Goal: Task Accomplishment & Management: Complete application form

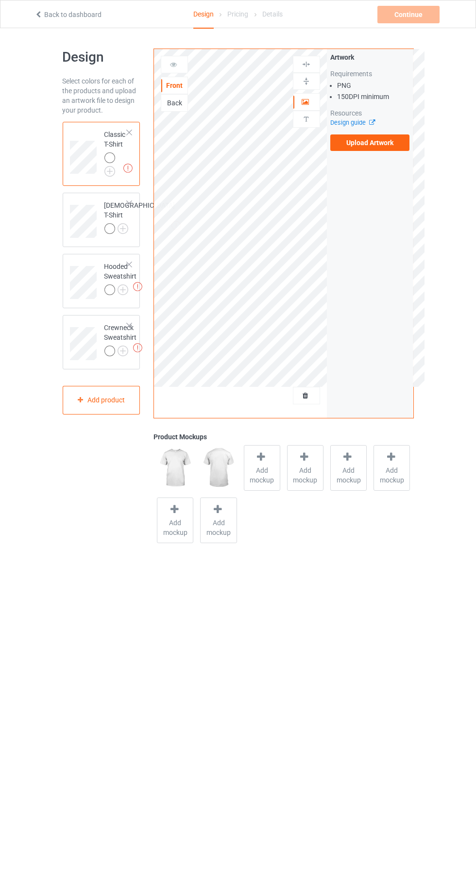
click at [401, 135] on label "Upload Artwork" at bounding box center [370, 143] width 80 height 17
click at [0, 0] on input "Upload Artwork" at bounding box center [0, 0] width 0 height 0
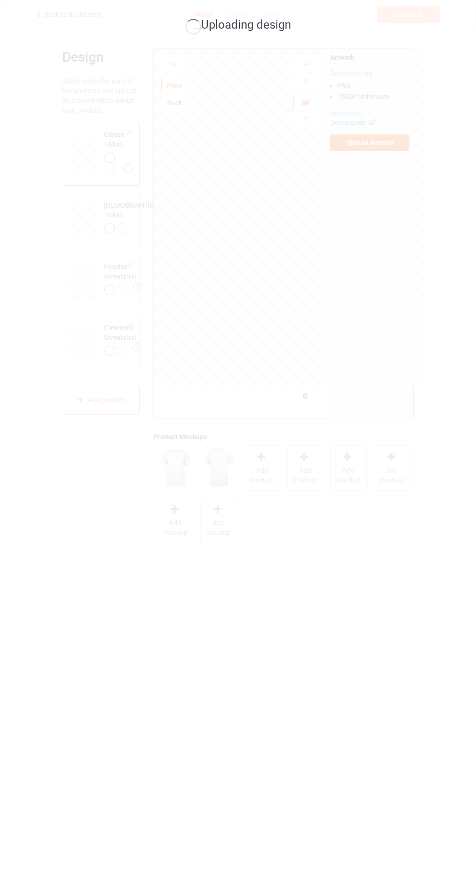
click at [470, 560] on div "Uploading design" at bounding box center [238, 448] width 476 height 896
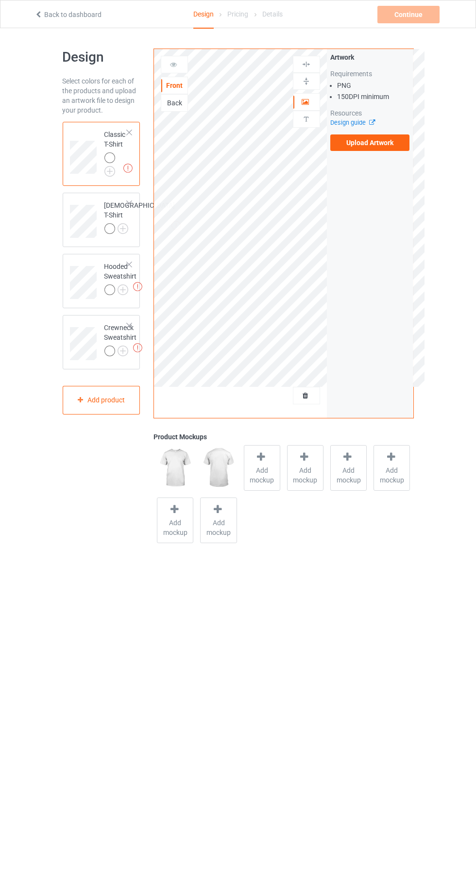
click at [398, 165] on div "Artwork Requirements PNG 150 DPI minimum Resources Design guide Upload Artwork" at bounding box center [370, 233] width 86 height 369
click at [382, 144] on label "Upload Artwork" at bounding box center [370, 143] width 80 height 17
click at [0, 0] on input "Upload Artwork" at bounding box center [0, 0] width 0 height 0
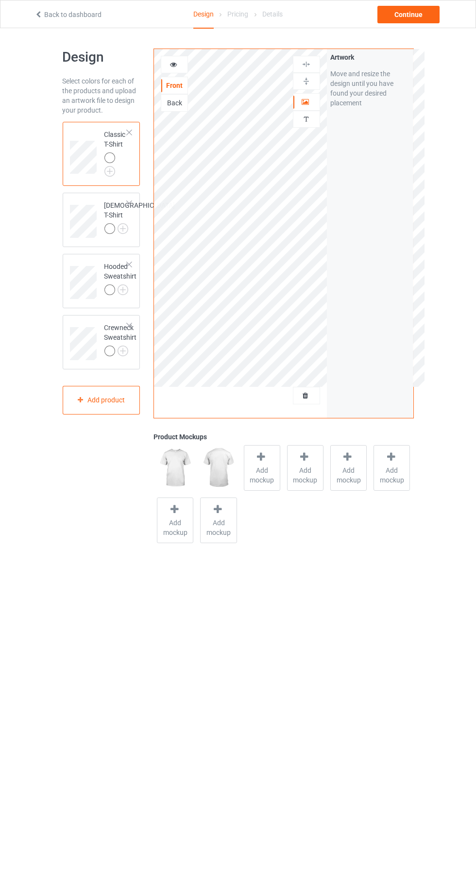
click at [307, 102] on icon at bounding box center [306, 100] width 8 height 7
click at [108, 282] on div "Hooded Sweatshirt" at bounding box center [120, 278] width 33 height 33
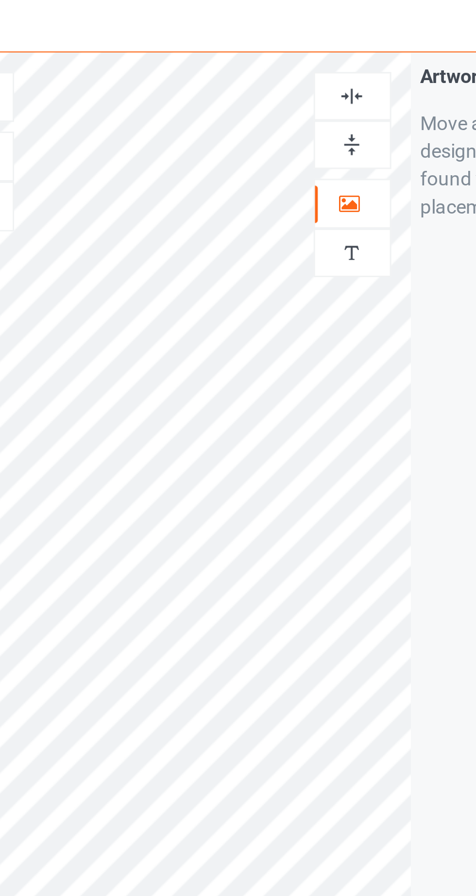
click at [306, 61] on img at bounding box center [306, 64] width 9 height 9
click at [307, 66] on img at bounding box center [306, 64] width 9 height 9
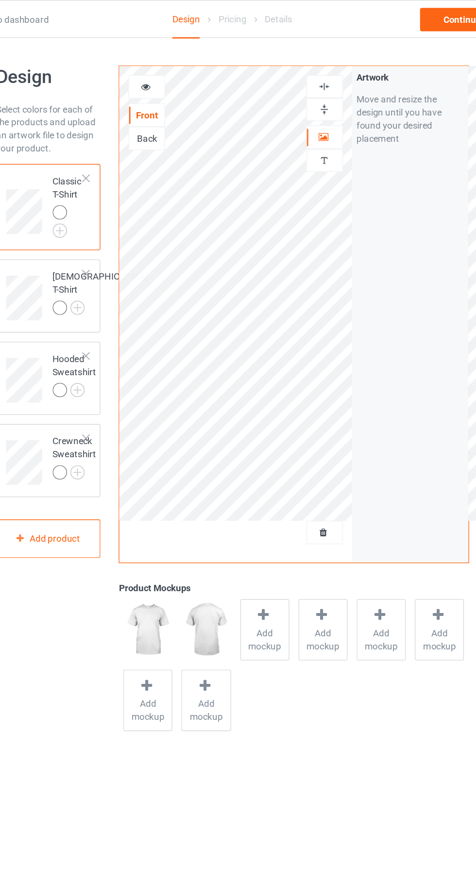
click at [176, 65] on icon at bounding box center [173, 63] width 8 height 7
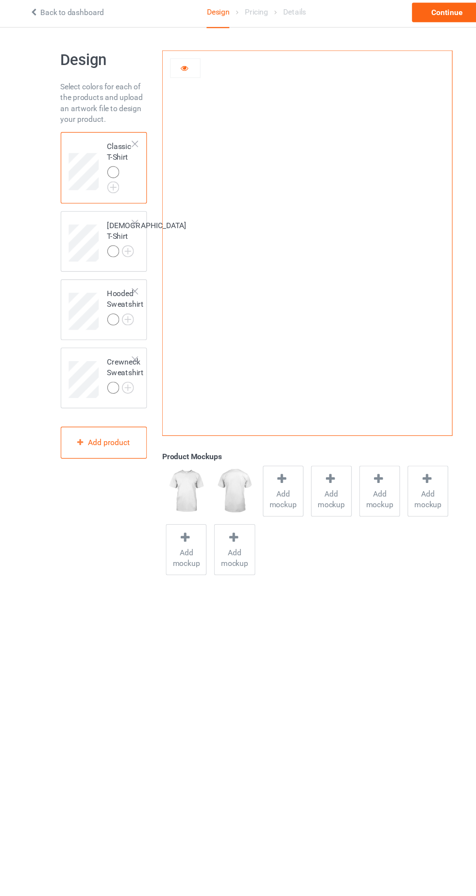
click at [106, 134] on div "Classic T-Shirt" at bounding box center [115, 152] width 23 height 44
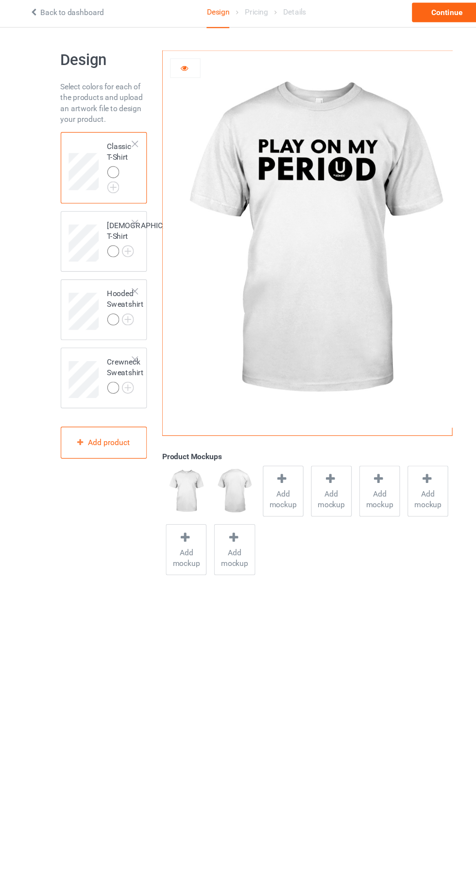
click at [110, 152] on div at bounding box center [109, 157] width 11 height 11
click at [173, 66] on icon at bounding box center [173, 63] width 8 height 7
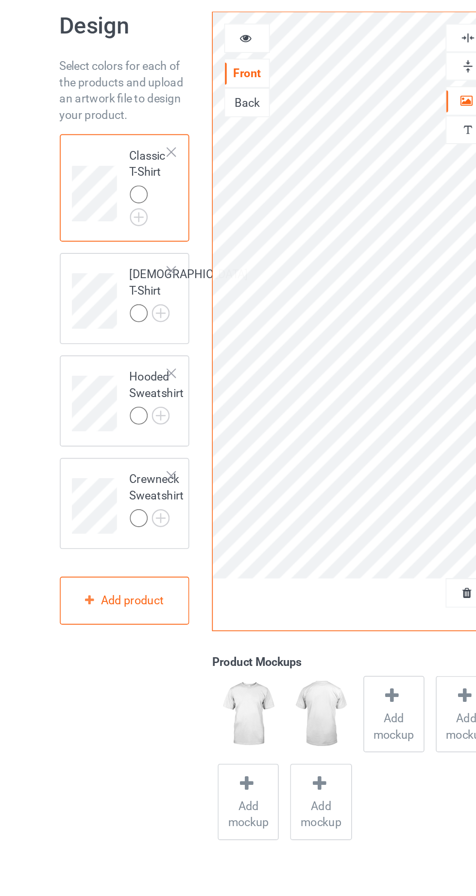
click at [109, 275] on div "Hooded Sweatshirt" at bounding box center [120, 278] width 33 height 33
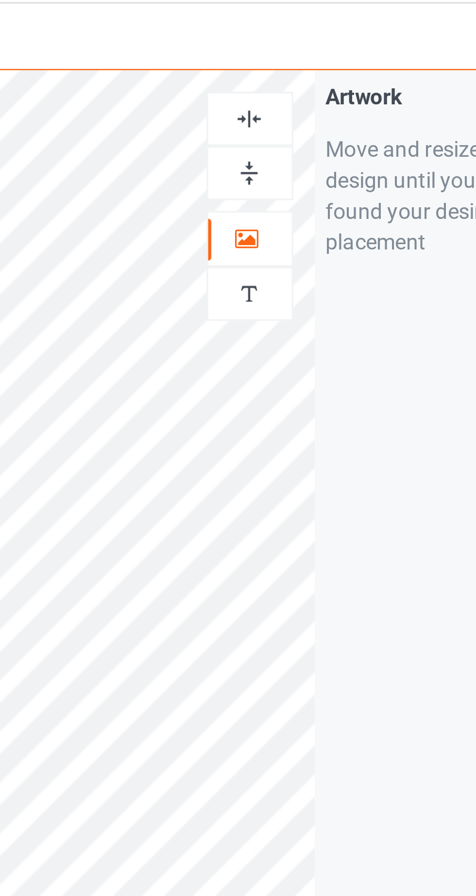
click at [308, 63] on img at bounding box center [306, 64] width 9 height 9
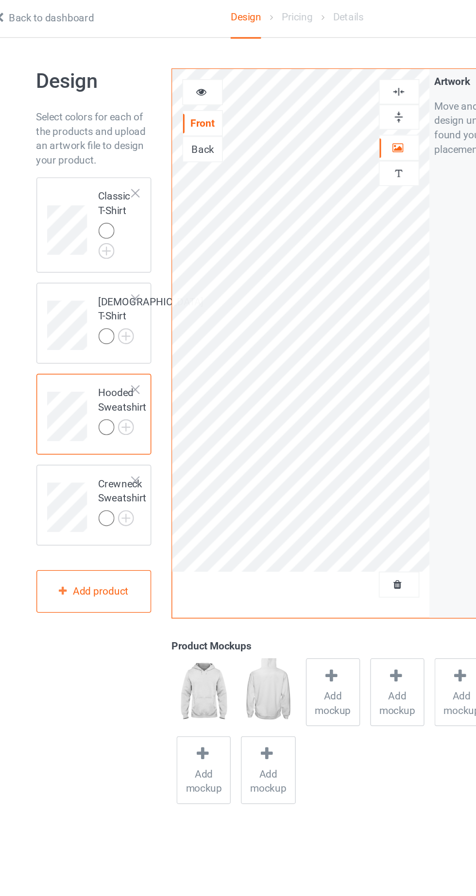
click at [104, 339] on div "Crewneck Sweatshirt" at bounding box center [120, 339] width 33 height 33
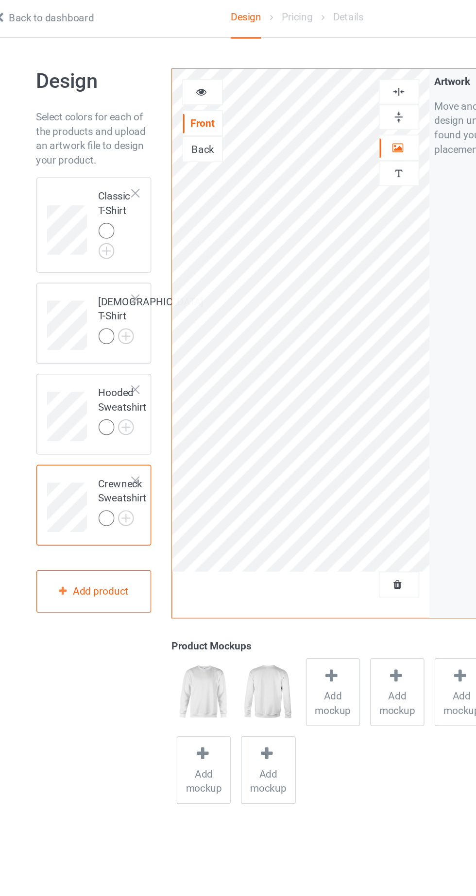
click at [173, 64] on icon at bounding box center [173, 63] width 8 height 7
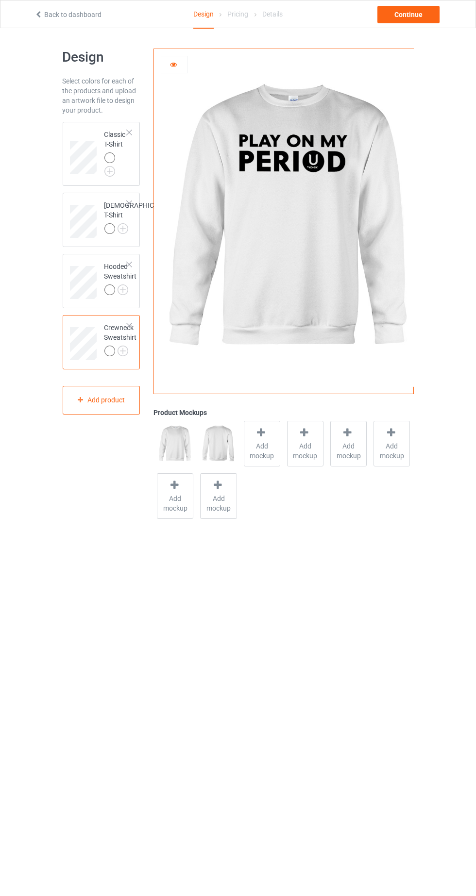
click at [0, 0] on img at bounding box center [0, 0] width 0 height 0
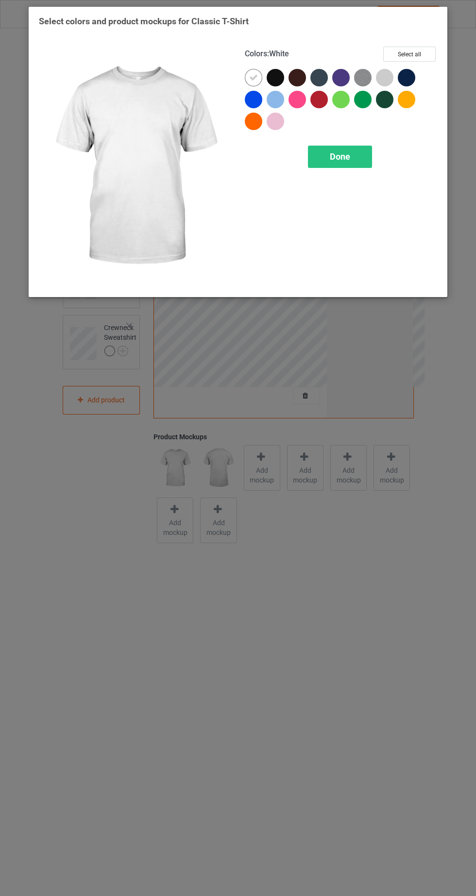
click at [387, 76] on div at bounding box center [384, 77] width 17 height 17
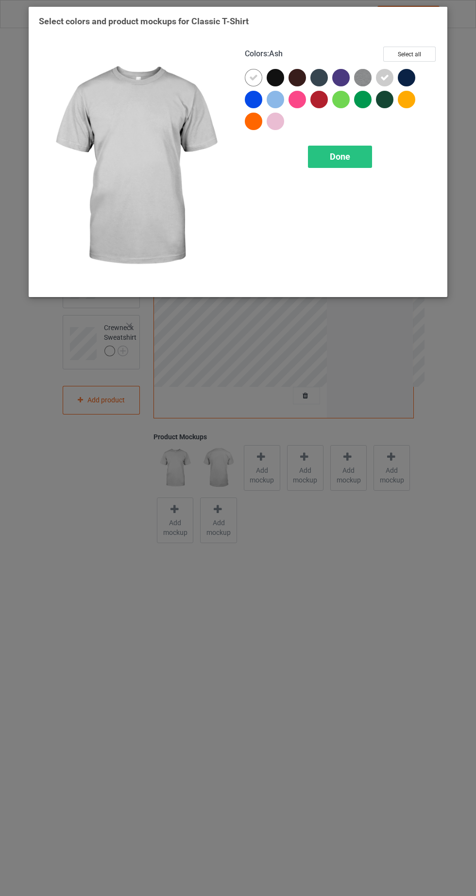
click at [363, 78] on img at bounding box center [362, 77] width 17 height 17
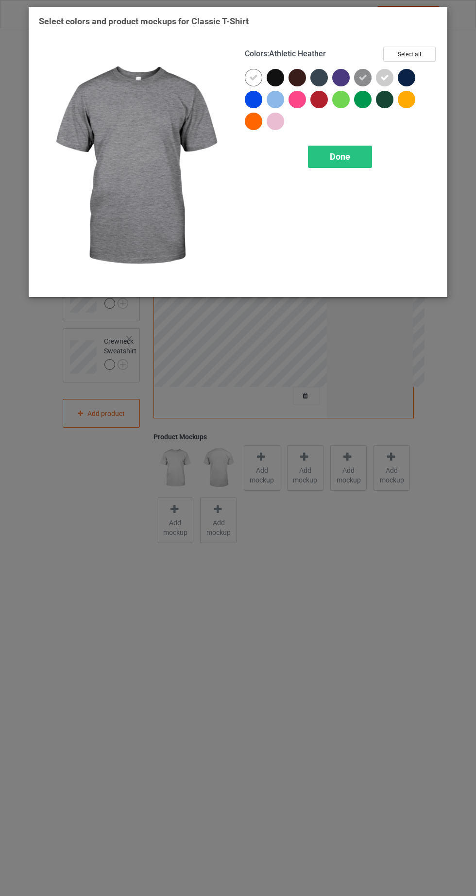
click at [364, 163] on div "Done" at bounding box center [340, 157] width 64 height 22
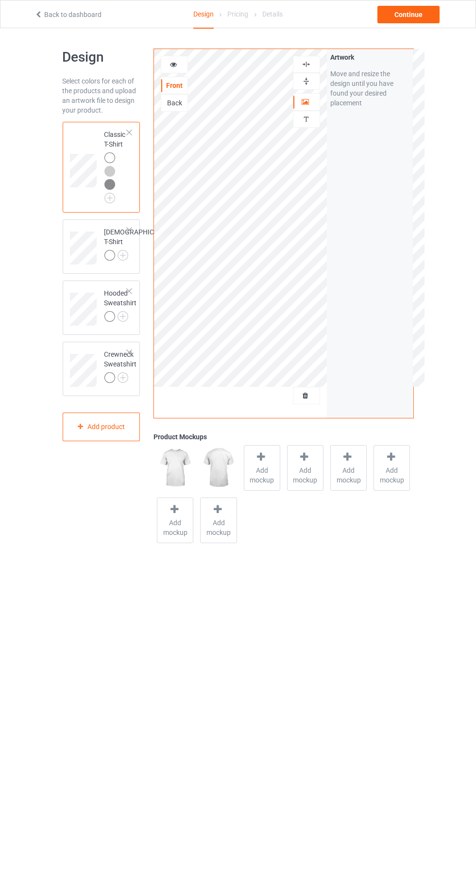
click at [113, 177] on div at bounding box center [111, 173] width 14 height 14
click at [165, 63] on div at bounding box center [174, 65] width 26 height 10
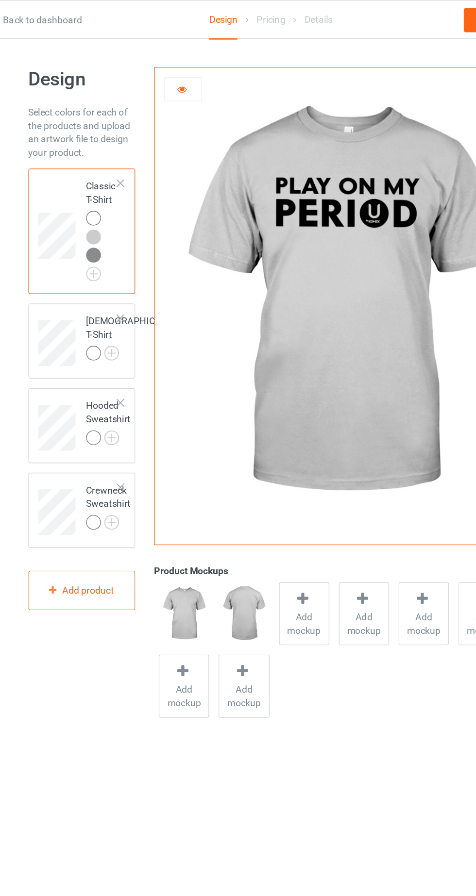
click at [117, 183] on div at bounding box center [111, 186] width 14 height 14
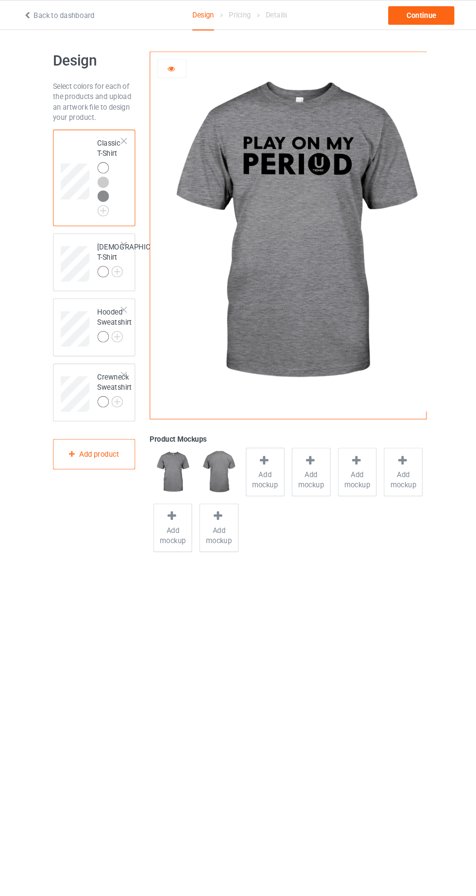
click at [0, 0] on img at bounding box center [0, 0] width 0 height 0
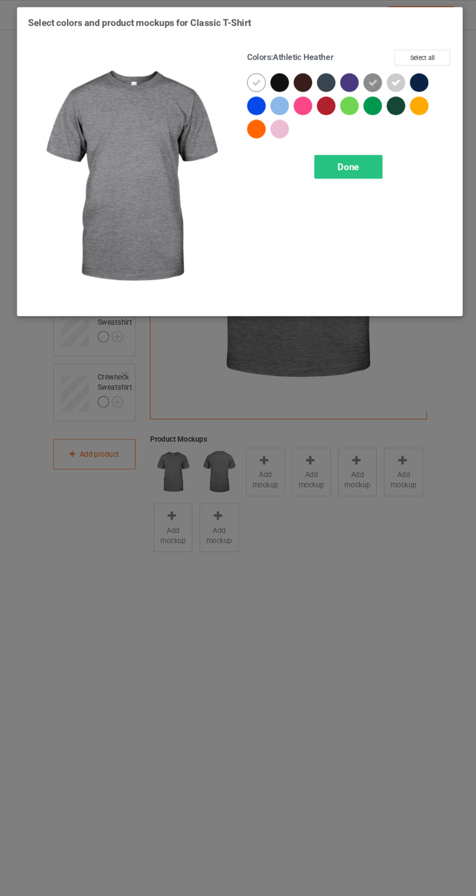
click at [257, 99] on div at bounding box center [253, 99] width 17 height 17
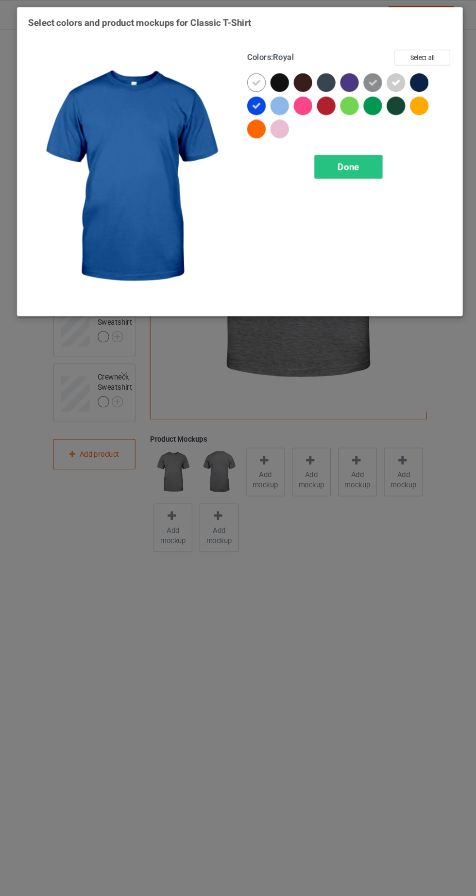
click at [351, 164] on div "Done" at bounding box center [340, 157] width 64 height 22
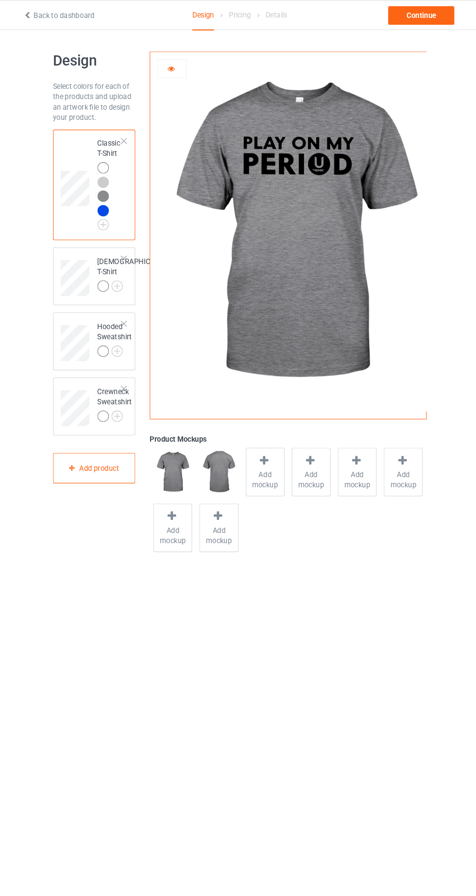
click at [111, 193] on div at bounding box center [109, 198] width 11 height 11
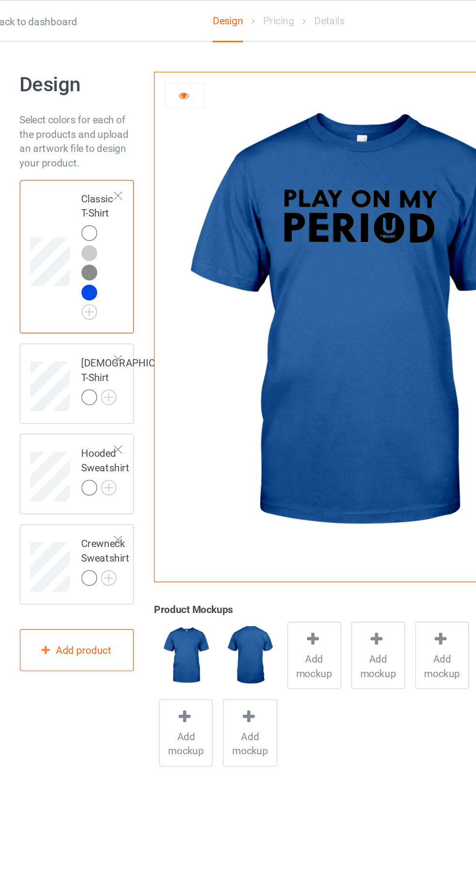
click at [116, 204] on div at bounding box center [111, 200] width 14 height 14
click at [0, 0] on img at bounding box center [0, 0] width 0 height 0
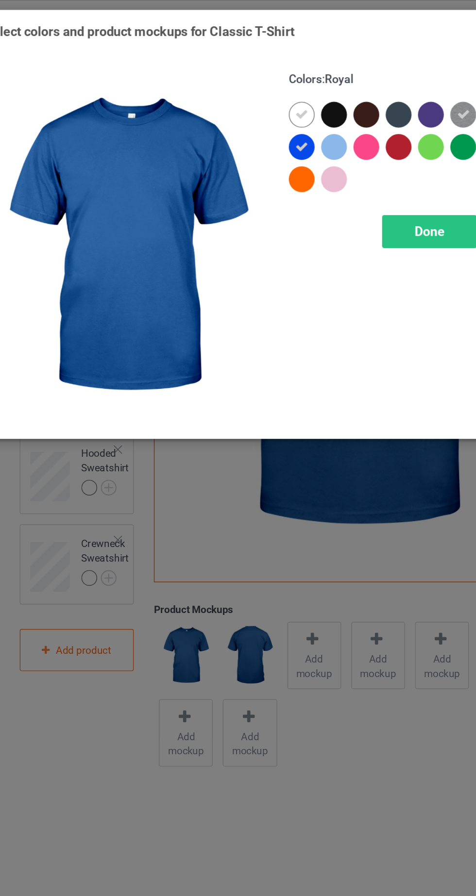
click at [253, 100] on icon at bounding box center [253, 99] width 9 height 9
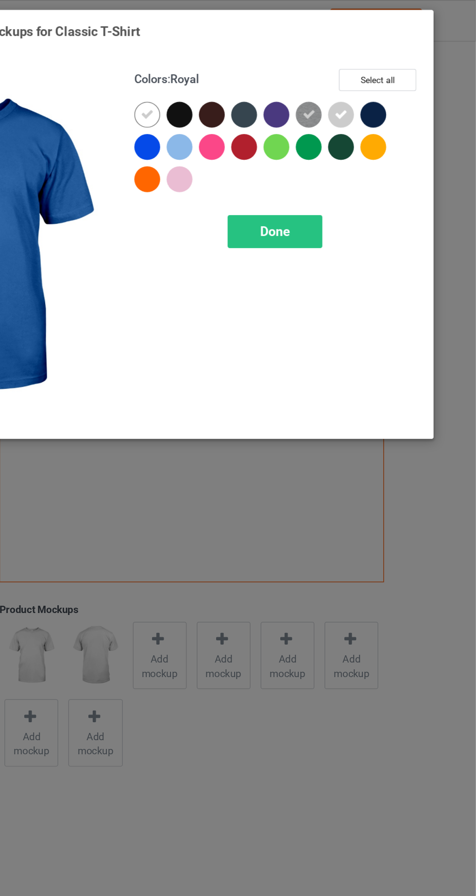
click at [359, 159] on div "Done" at bounding box center [340, 157] width 64 height 22
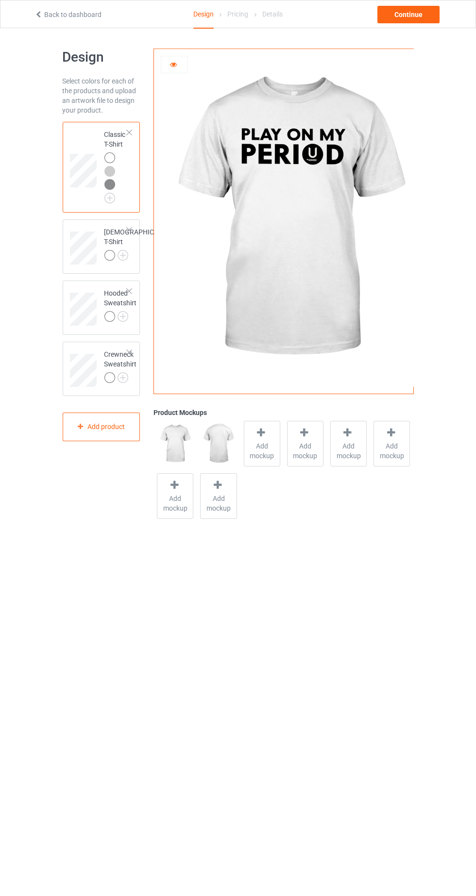
click at [0, 0] on img at bounding box center [0, 0] width 0 height 0
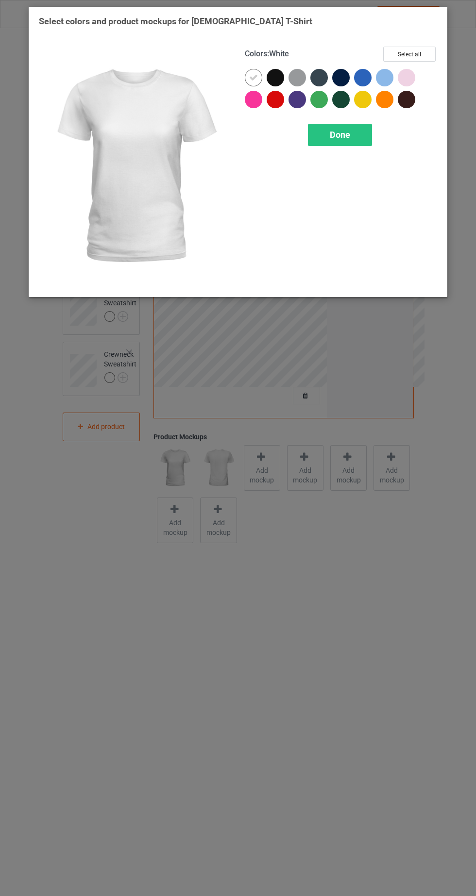
click at [297, 75] on div at bounding box center [296, 77] width 17 height 17
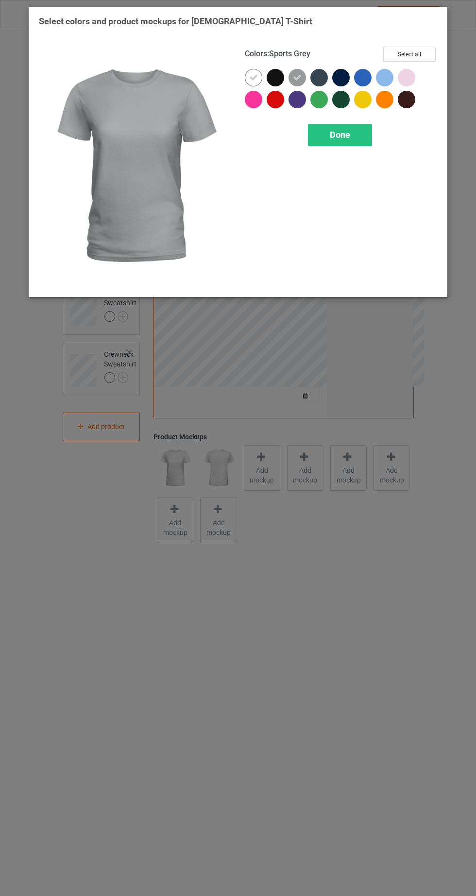
click at [351, 140] on div "Done" at bounding box center [340, 135] width 64 height 22
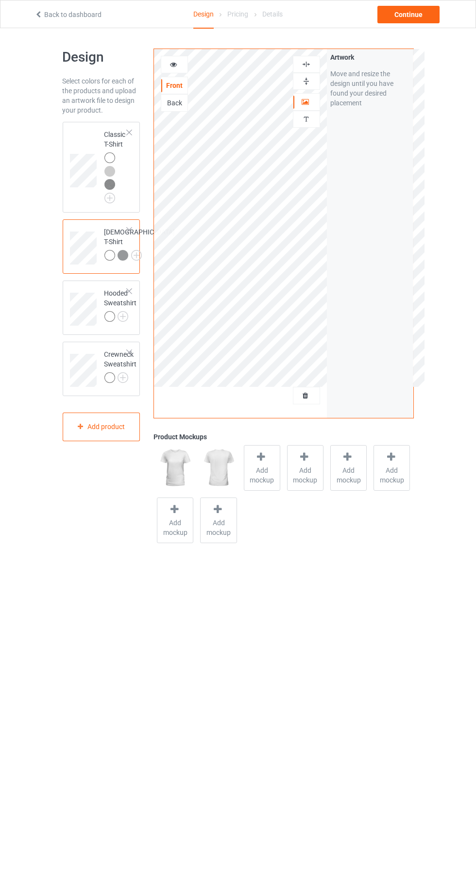
click at [0, 0] on img at bounding box center [0, 0] width 0 height 0
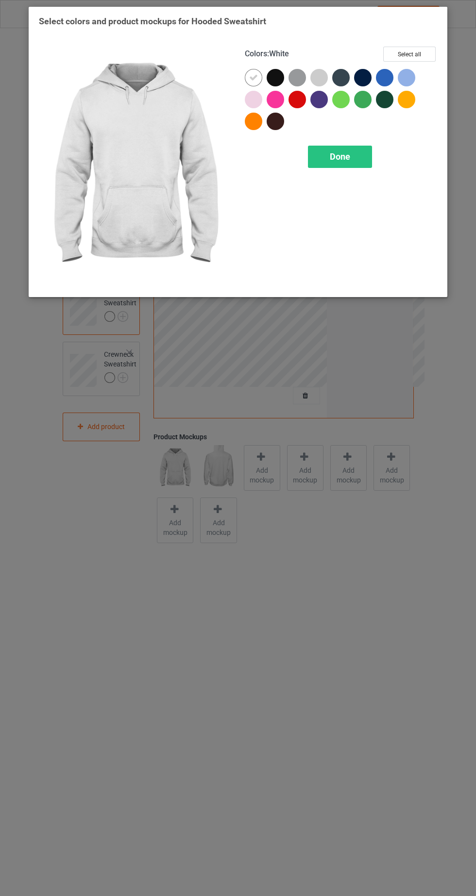
click at [316, 84] on div at bounding box center [318, 77] width 17 height 17
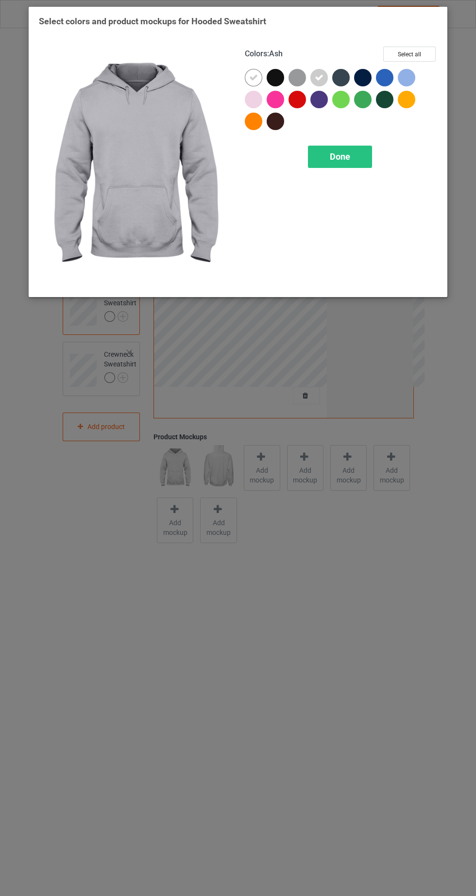
click at [299, 72] on div at bounding box center [296, 77] width 17 height 17
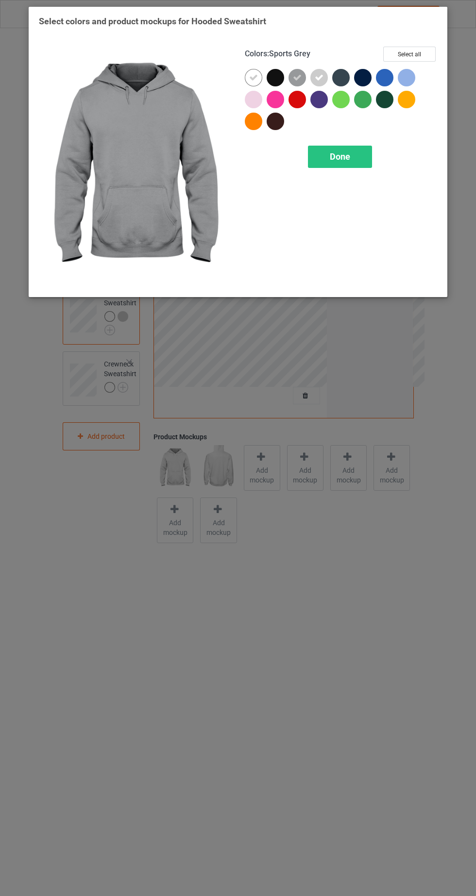
click at [368, 151] on div "Done" at bounding box center [340, 157] width 64 height 22
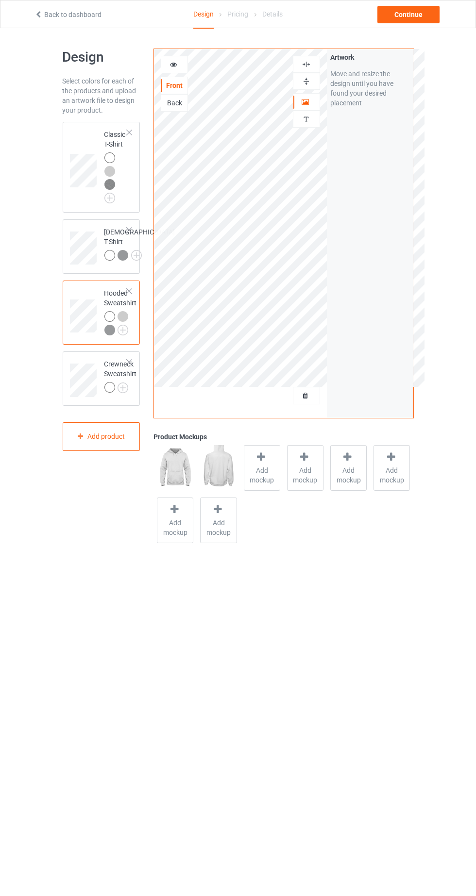
click at [0, 0] on img at bounding box center [0, 0] width 0 height 0
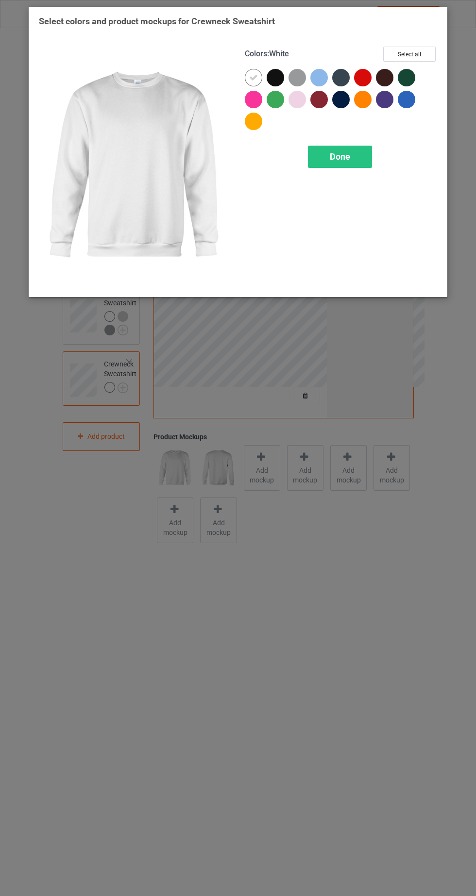
click at [300, 77] on div at bounding box center [296, 77] width 17 height 17
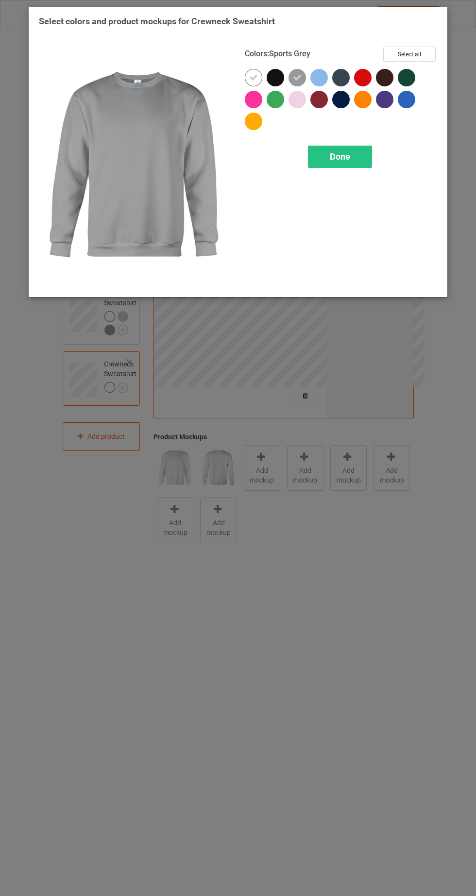
click at [346, 84] on div at bounding box center [340, 77] width 17 height 17
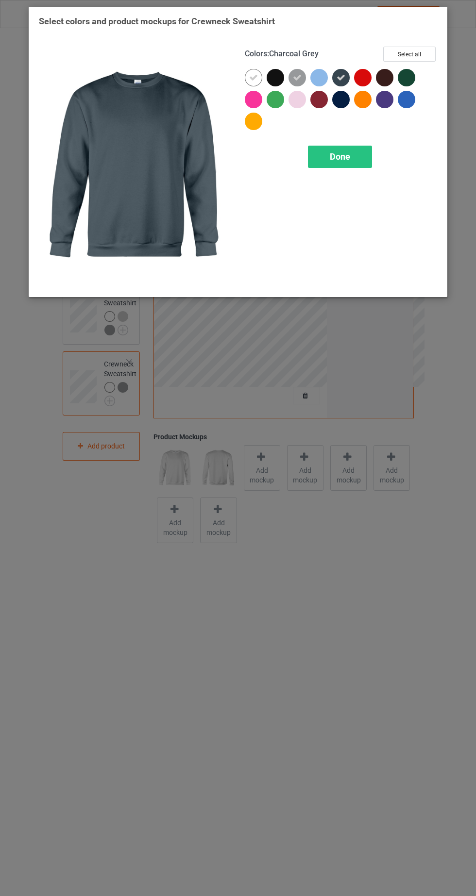
click at [364, 162] on div "Done" at bounding box center [340, 157] width 64 height 22
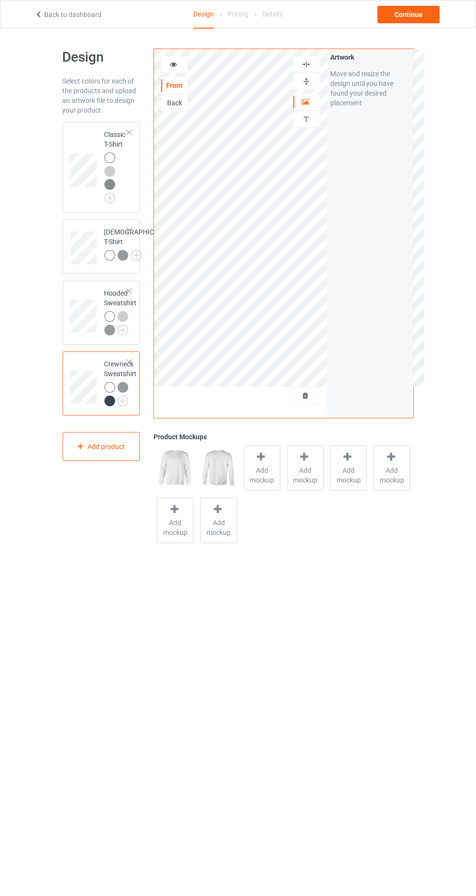
click at [172, 61] on icon at bounding box center [173, 63] width 8 height 7
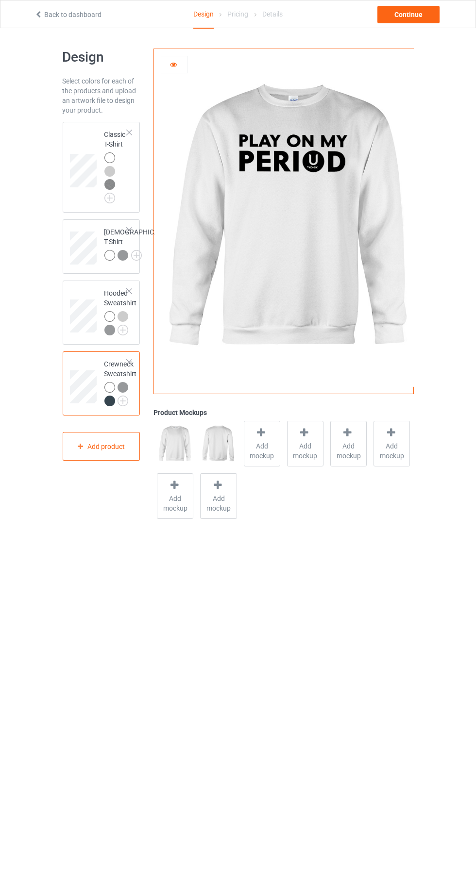
click at [113, 406] on div at bounding box center [109, 401] width 11 height 11
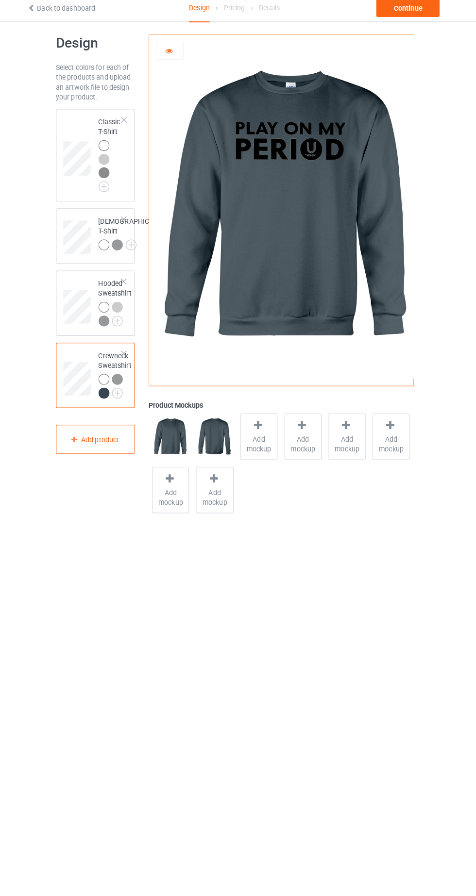
scroll to position [8, 0]
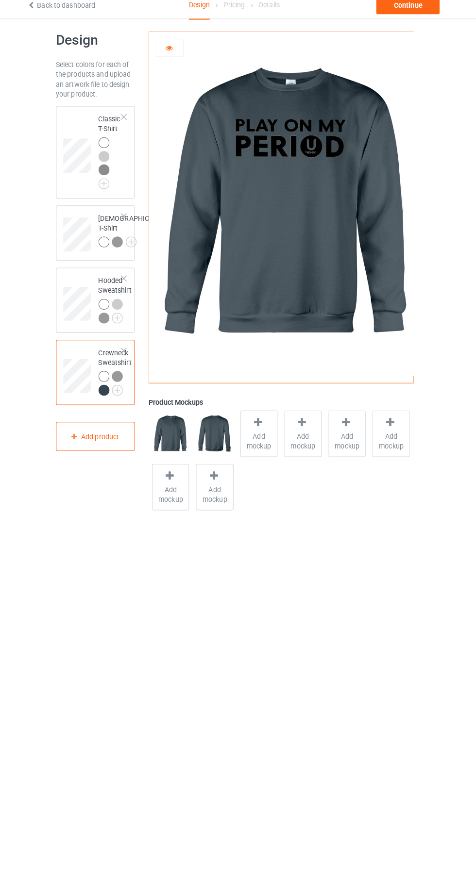
click at [0, 0] on img at bounding box center [0, 0] width 0 height 0
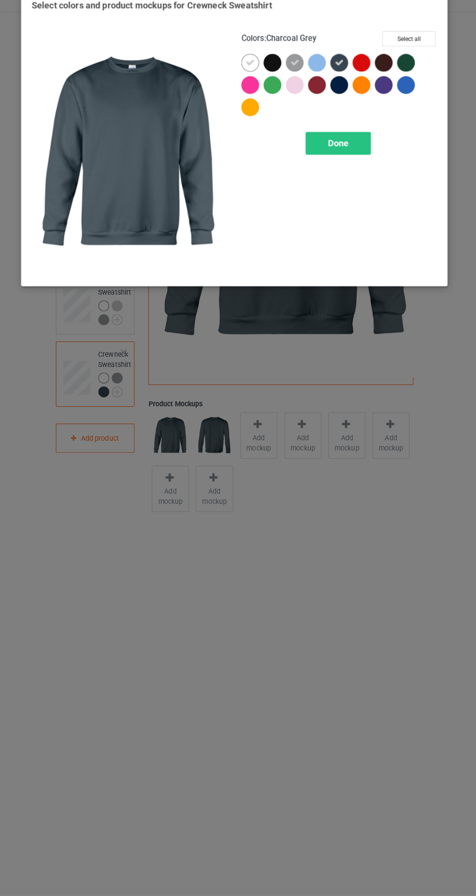
click at [340, 77] on icon at bounding box center [341, 77] width 9 height 9
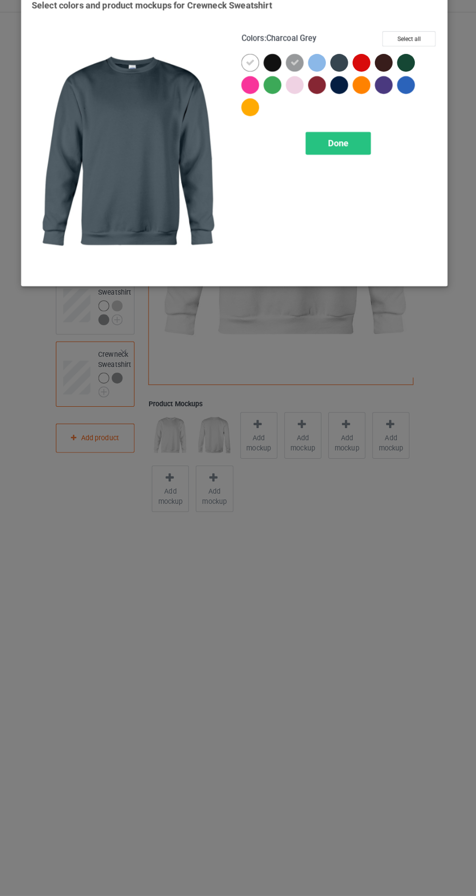
click at [351, 152] on div "Done" at bounding box center [340, 157] width 64 height 22
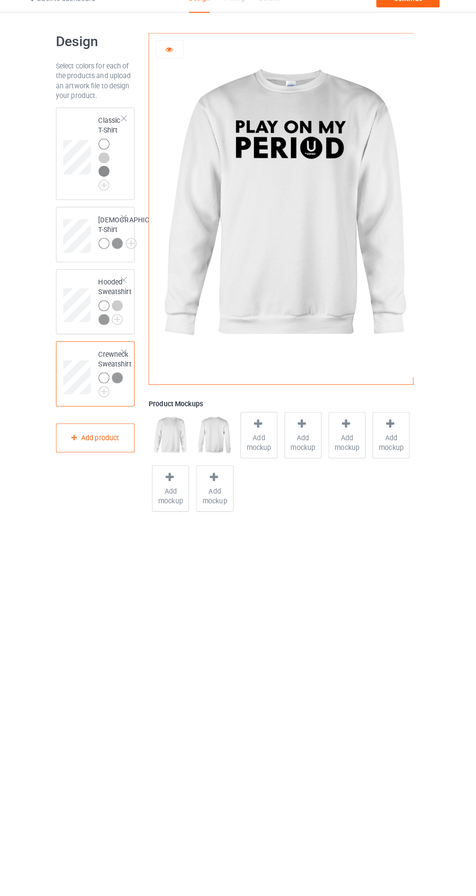
click at [0, 0] on img at bounding box center [0, 0] width 0 height 0
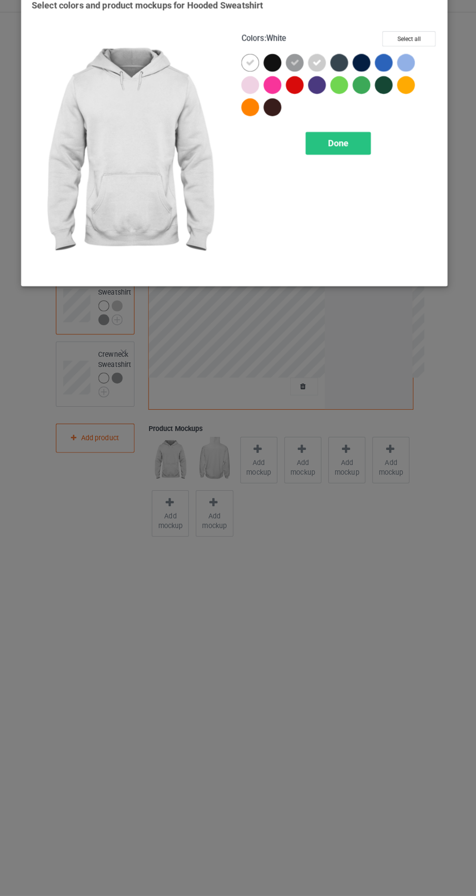
click at [296, 75] on icon at bounding box center [297, 77] width 9 height 9
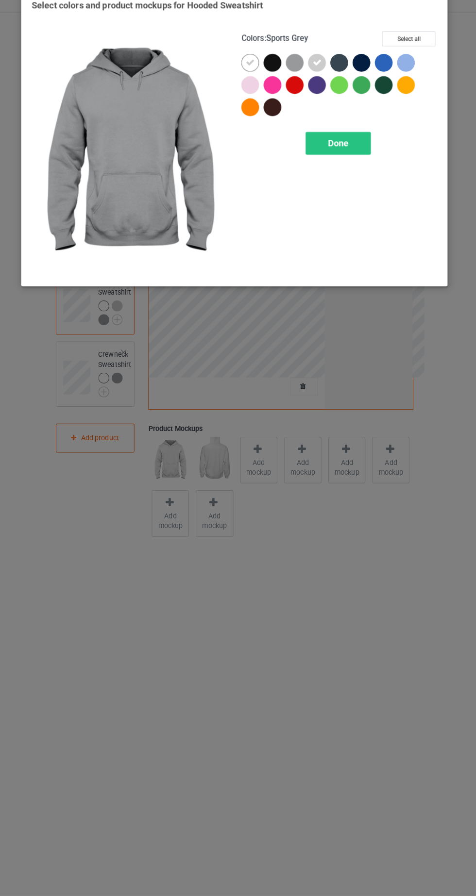
click at [340, 157] on span "Done" at bounding box center [340, 157] width 20 height 10
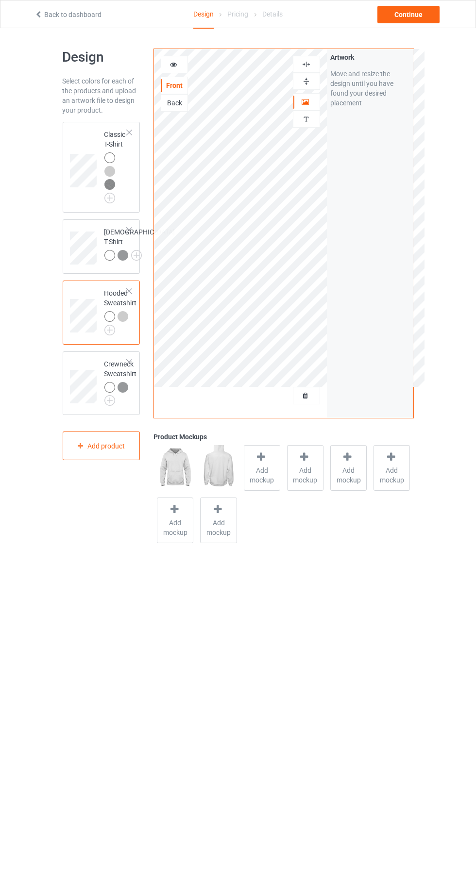
scroll to position [0, 0]
click at [0, 0] on img at bounding box center [0, 0] width 0 height 0
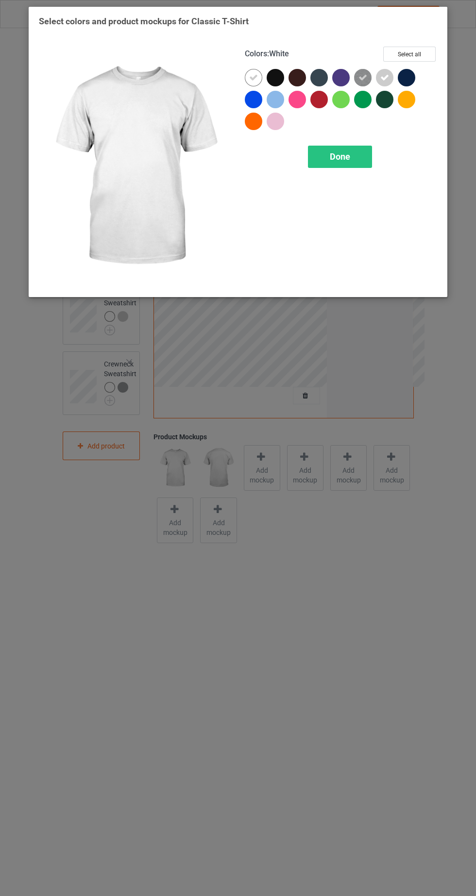
click at [363, 77] on icon at bounding box center [362, 77] width 9 height 9
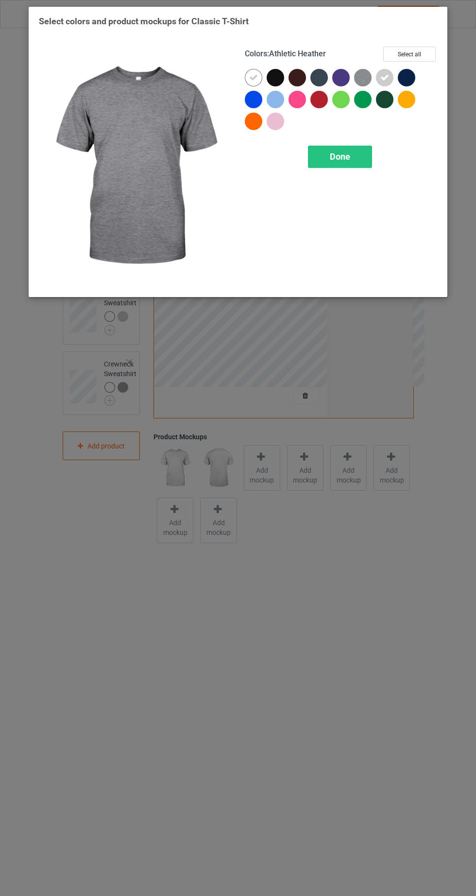
click at [351, 162] on div "Done" at bounding box center [340, 157] width 64 height 22
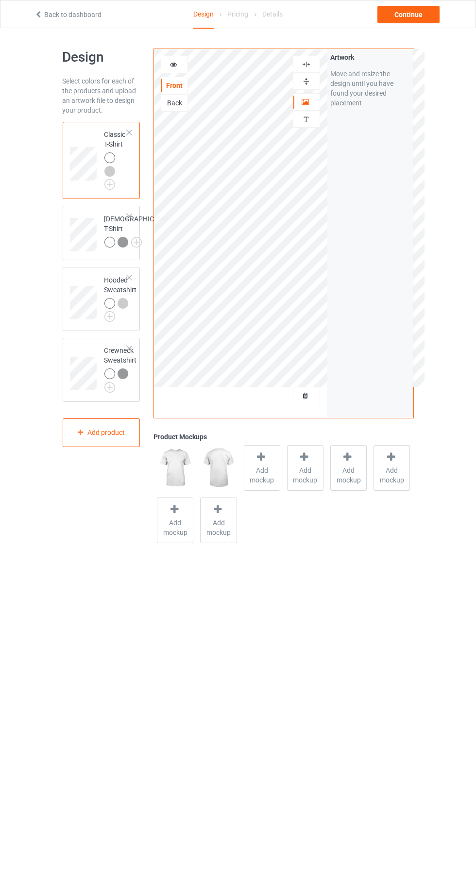
click at [312, 73] on div at bounding box center [306, 81] width 27 height 17
click at [307, 81] on img at bounding box center [306, 81] width 9 height 9
click at [316, 71] on div at bounding box center [306, 64] width 27 height 17
click at [306, 64] on img at bounding box center [306, 64] width 9 height 9
click at [127, 352] on div at bounding box center [129, 348] width 7 height 7
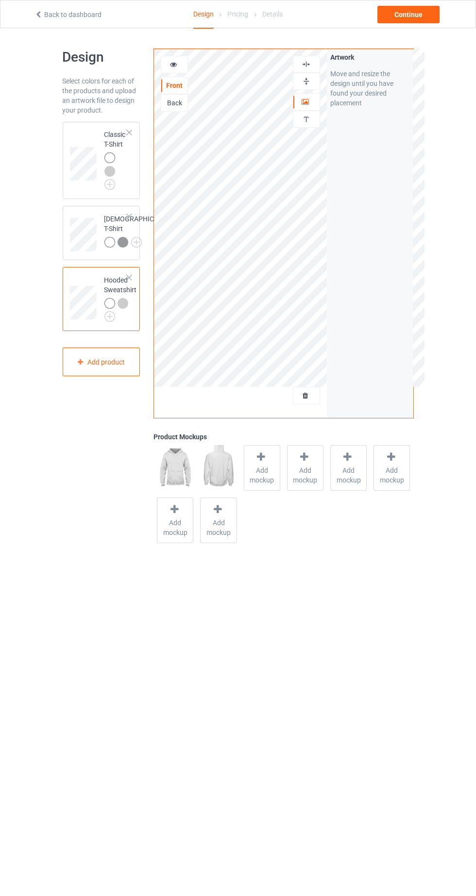
click at [173, 68] on div at bounding box center [174, 65] width 26 height 10
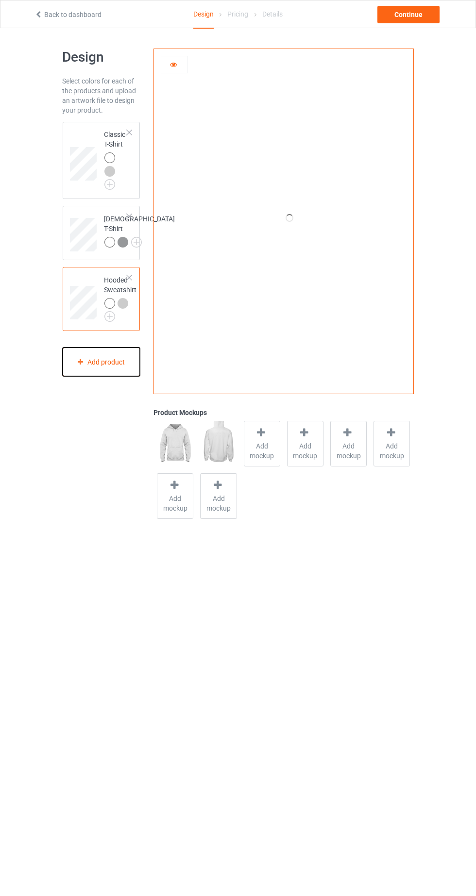
click at [108, 376] on div "Add product" at bounding box center [102, 362] width 78 height 29
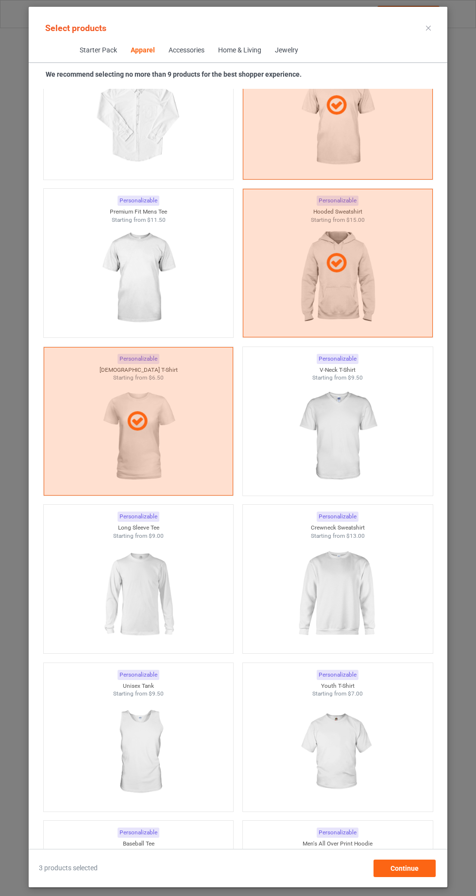
scroll to position [758, 0]
click at [359, 610] on img at bounding box center [337, 593] width 87 height 109
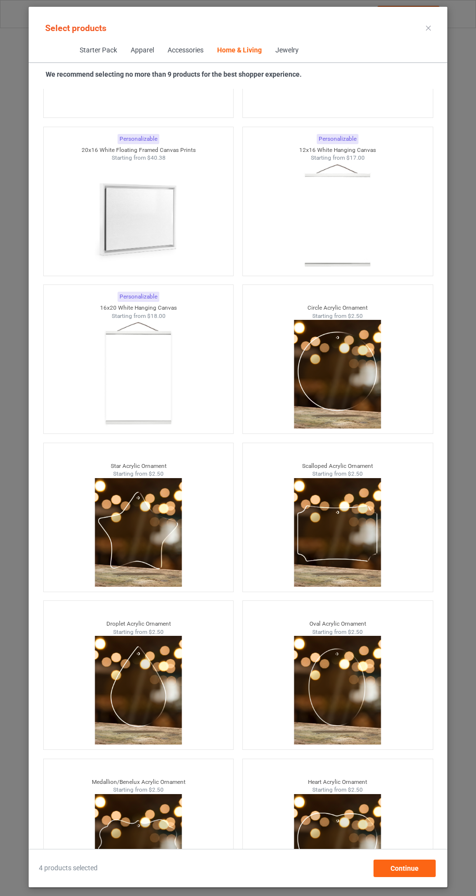
scroll to position [61, 0]
click at [412, 877] on div "Continue" at bounding box center [404, 868] width 62 height 17
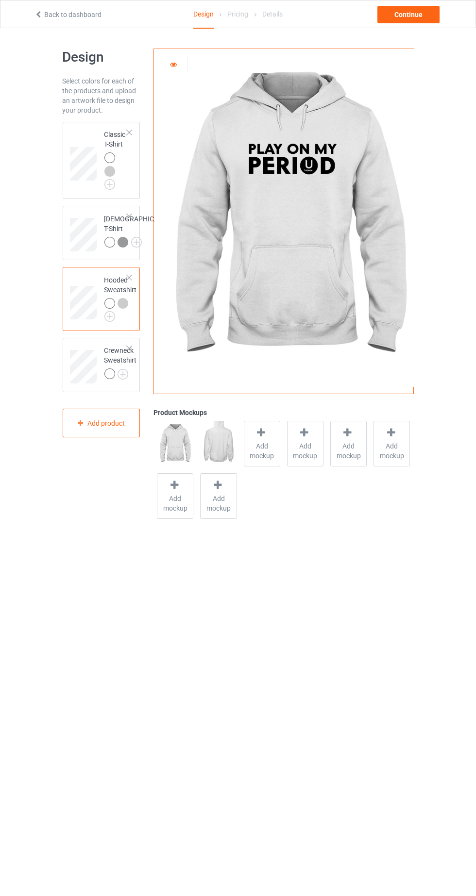
click at [0, 0] on img at bounding box center [0, 0] width 0 height 0
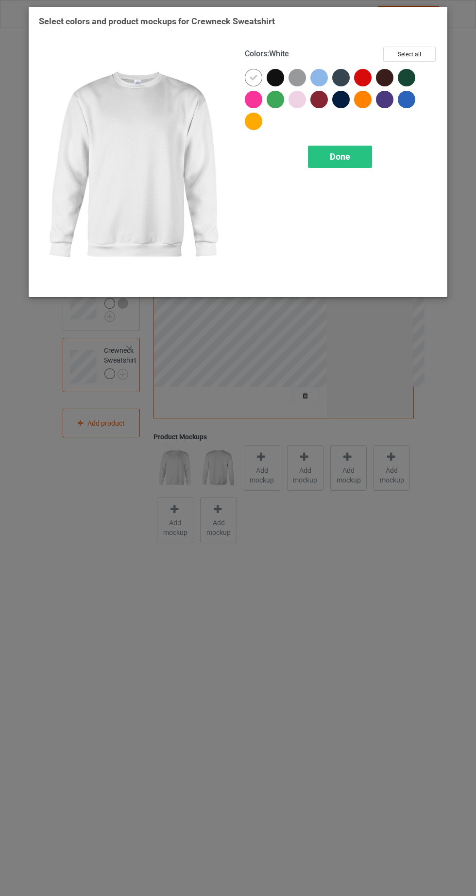
click at [291, 79] on div at bounding box center [296, 77] width 17 height 17
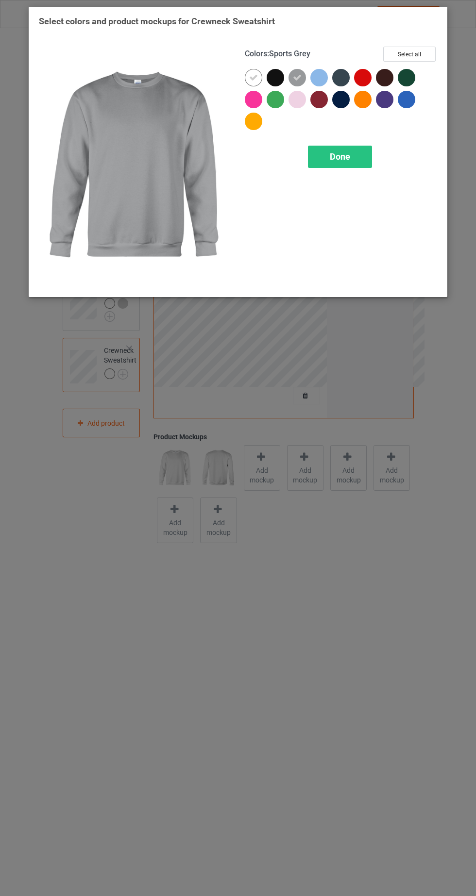
click at [348, 155] on span "Done" at bounding box center [340, 157] width 20 height 10
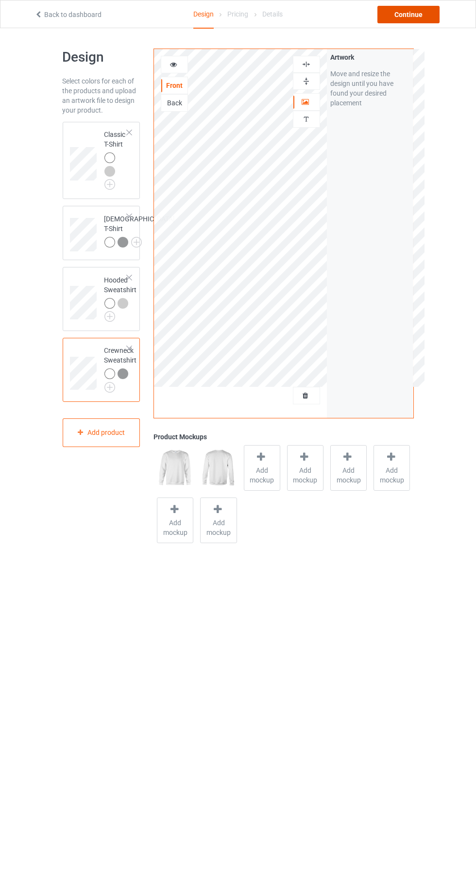
click at [423, 19] on div "Continue" at bounding box center [408, 14] width 62 height 17
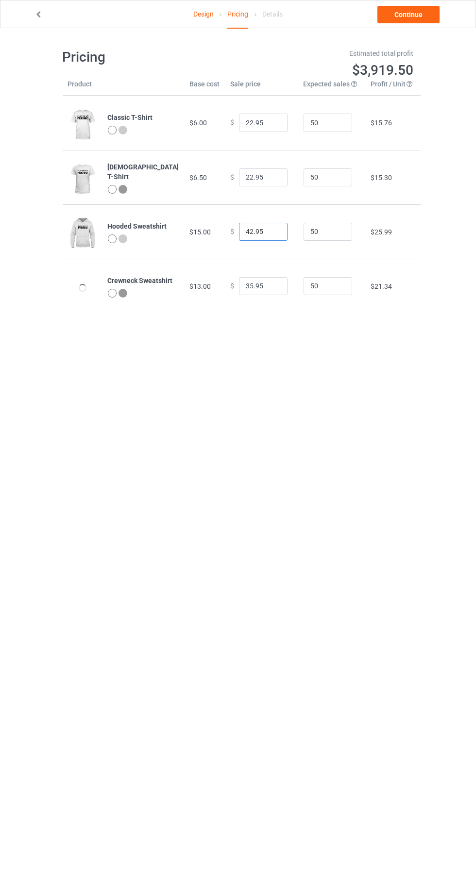
click at [239, 232] on input "42.95" at bounding box center [263, 232] width 49 height 18
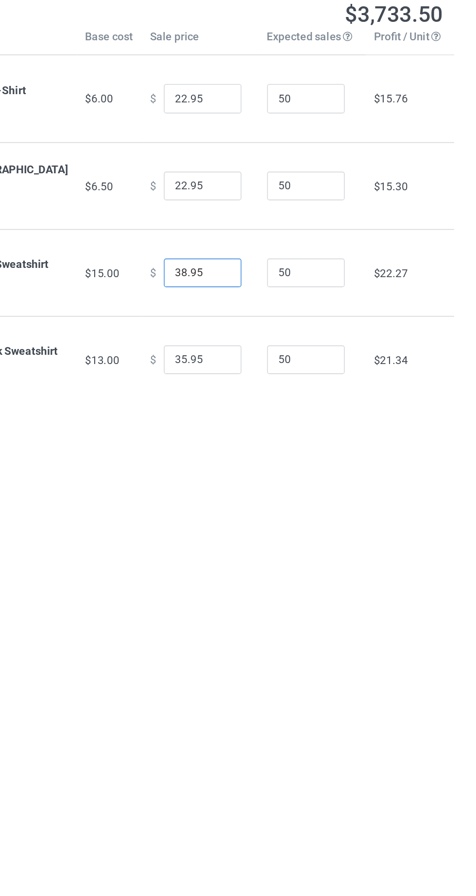
type input "38.95"
click at [242, 287] on input "35.95" at bounding box center [263, 286] width 49 height 18
type input "34.95"
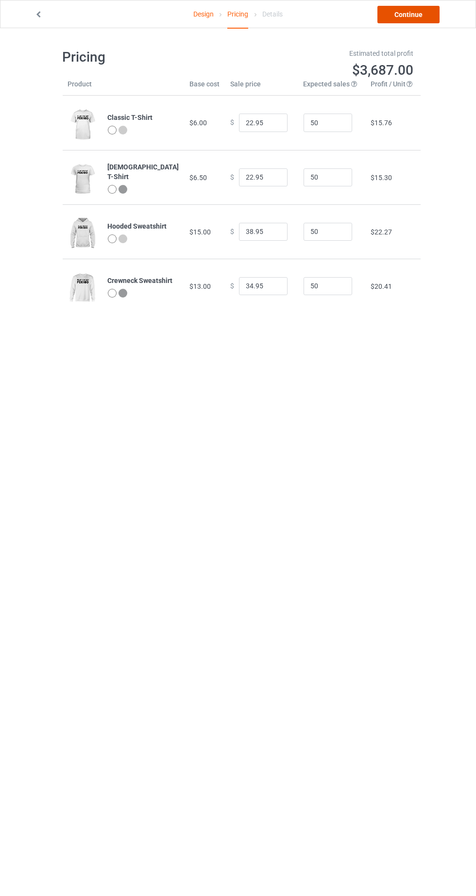
click at [414, 14] on link "Continue" at bounding box center [408, 14] width 62 height 17
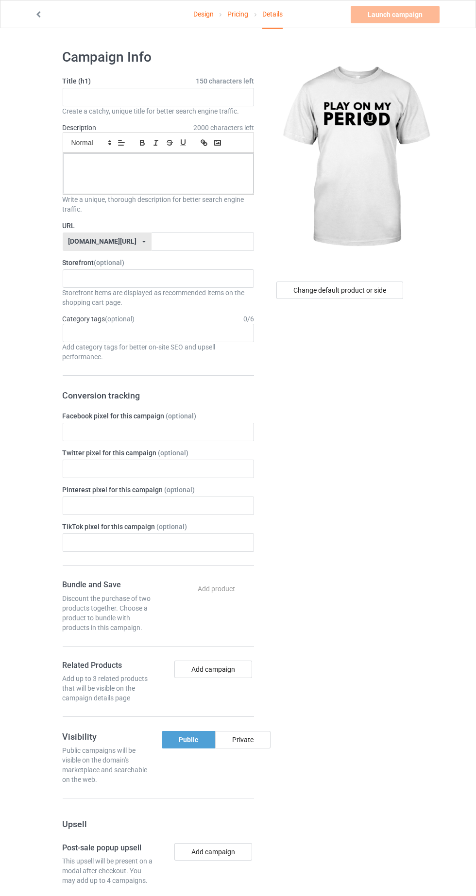
click at [226, 124] on span "2000 characters left" at bounding box center [223, 128] width 61 height 10
click at [217, 99] on input "text" at bounding box center [158, 97] width 191 height 18
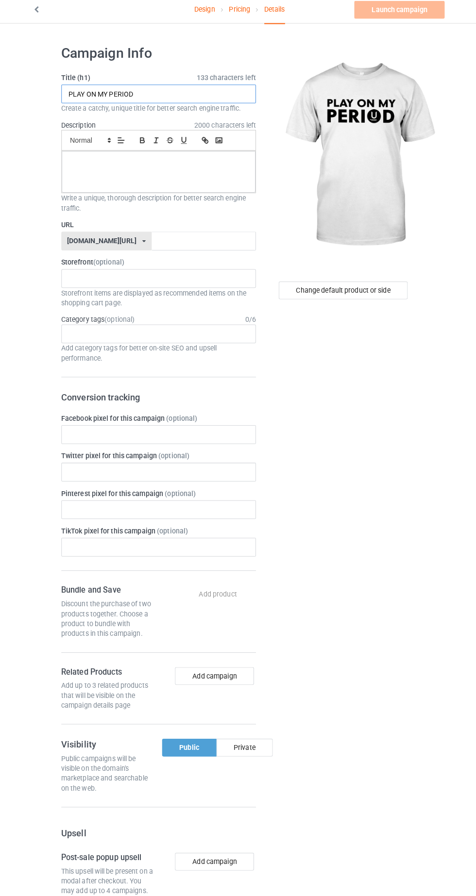
type input "PLAY ON MY PERIOD"
click at [206, 174] on div at bounding box center [158, 173] width 190 height 41
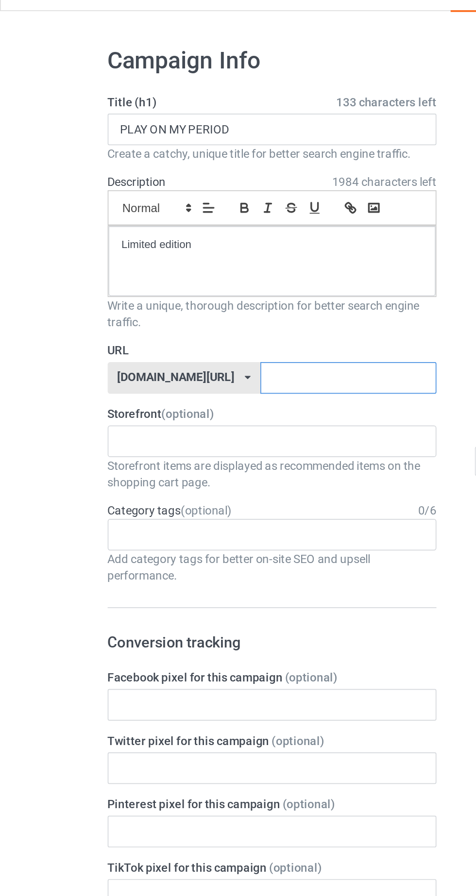
click at [174, 245] on input "text" at bounding box center [203, 242] width 102 height 18
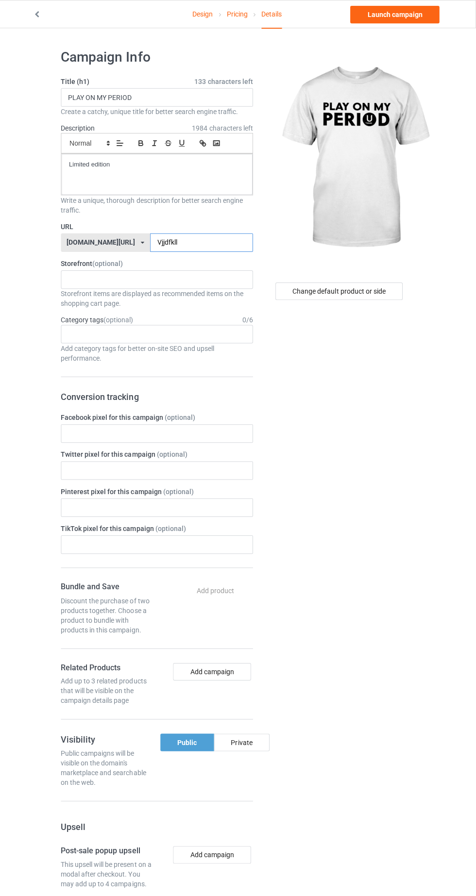
type input "Vjjdfkll"
click at [353, 294] on div "Change default product or side" at bounding box center [339, 290] width 127 height 17
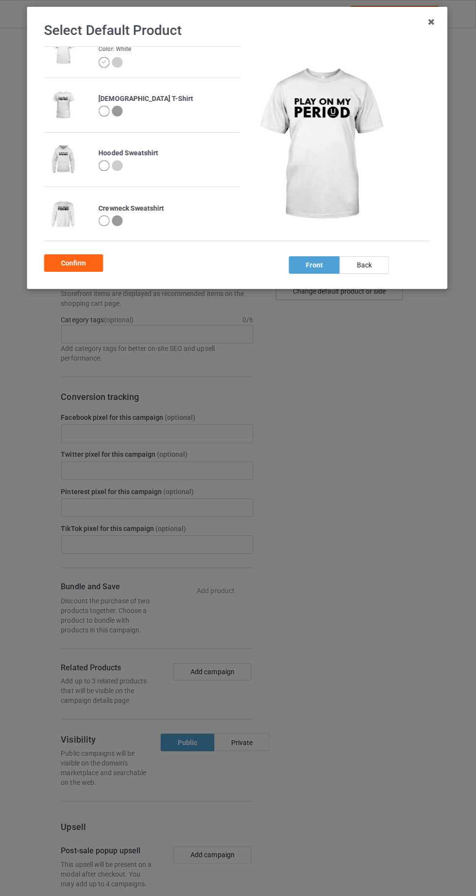
scroll to position [24, 0]
click at [105, 220] on div at bounding box center [105, 219] width 11 height 11
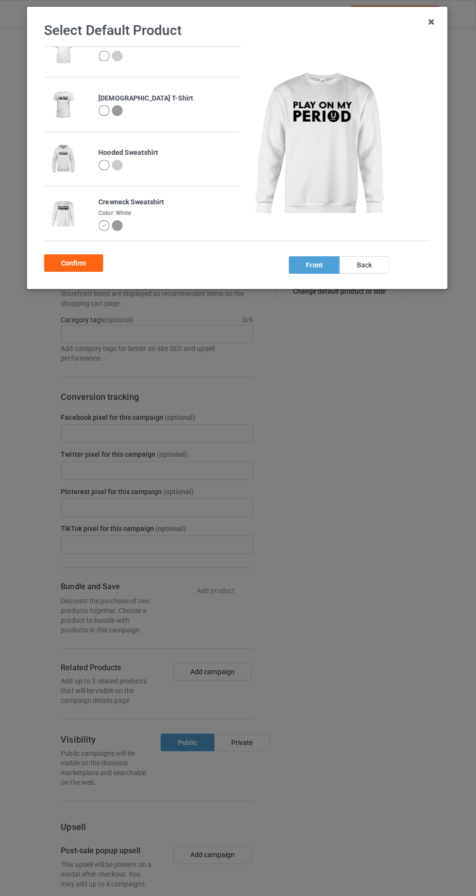
click at [84, 265] on div "Confirm" at bounding box center [75, 261] width 59 height 17
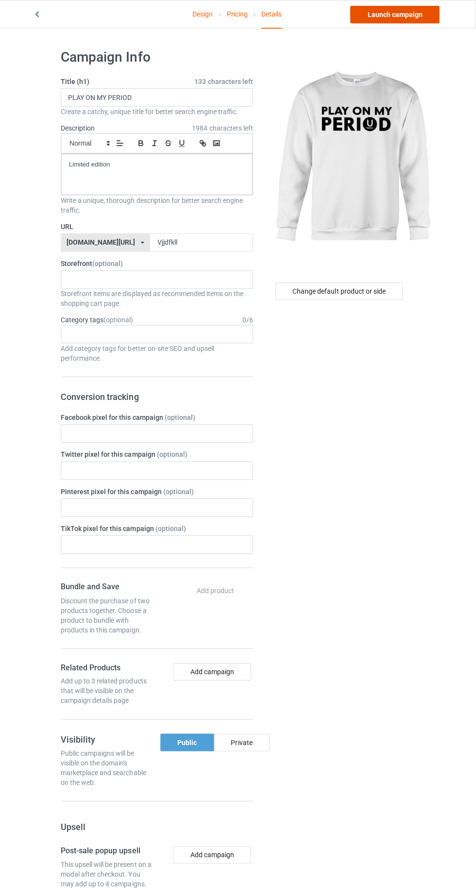
click at [401, 14] on link "Launch campaign" at bounding box center [395, 14] width 89 height 17
